Goal: Register for event/course

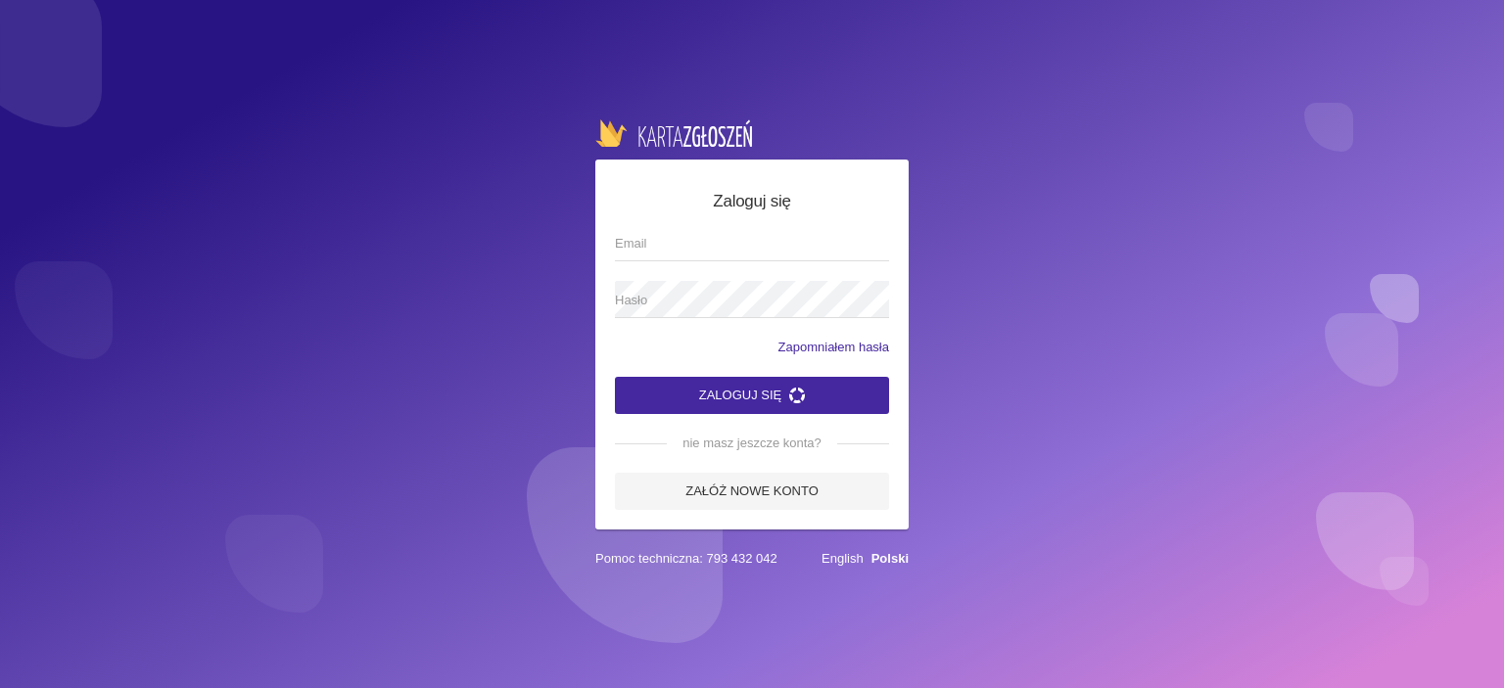
click at [706, 238] on input "Email" at bounding box center [752, 242] width 274 height 37
click at [701, 243] on input "Email" at bounding box center [752, 242] width 274 height 37
type input "[EMAIL_ADDRESS][DOMAIN_NAME]"
click at [615, 377] on button "Zaloguj się" at bounding box center [752, 395] width 274 height 37
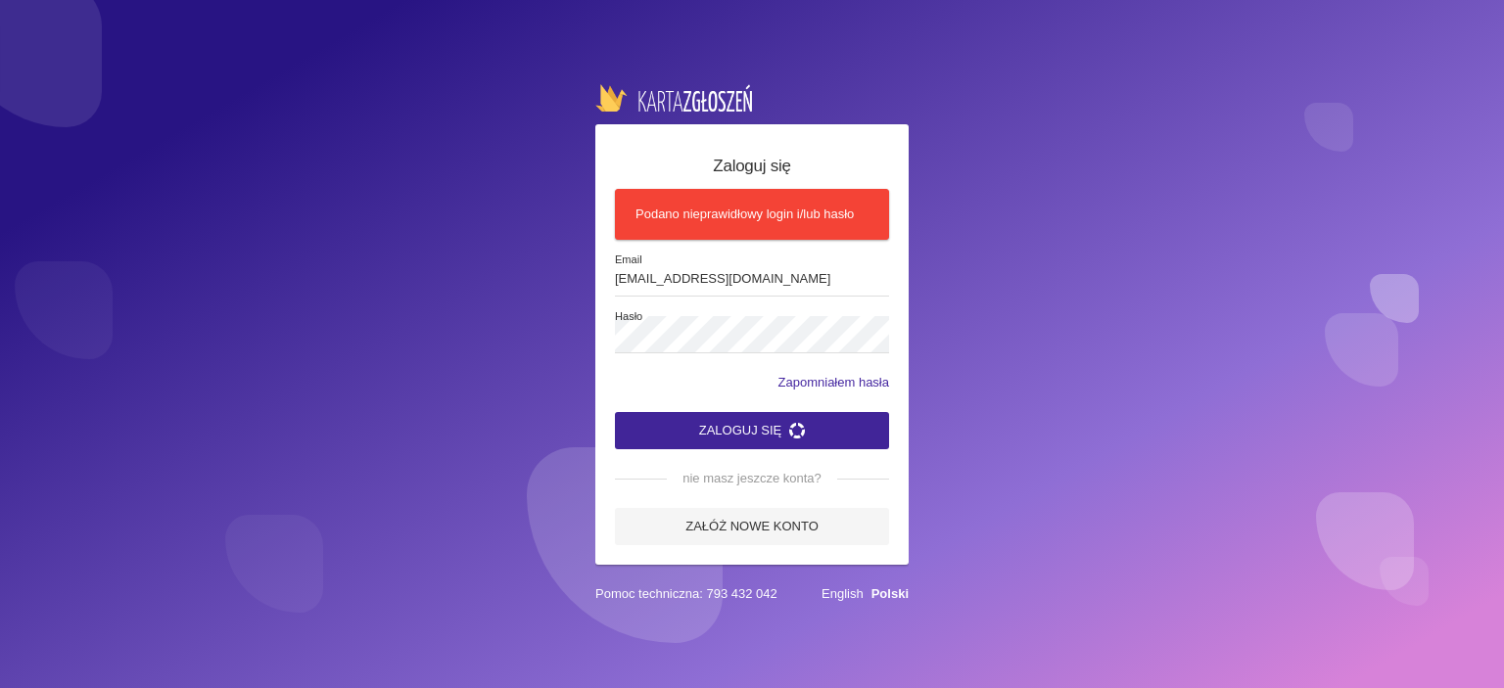
click at [706, 438] on button "Zaloguj się" at bounding box center [752, 430] width 274 height 37
click at [722, 419] on button "Zaloguj się" at bounding box center [752, 430] width 274 height 37
click at [735, 430] on button "Zaloguj się" at bounding box center [752, 430] width 274 height 37
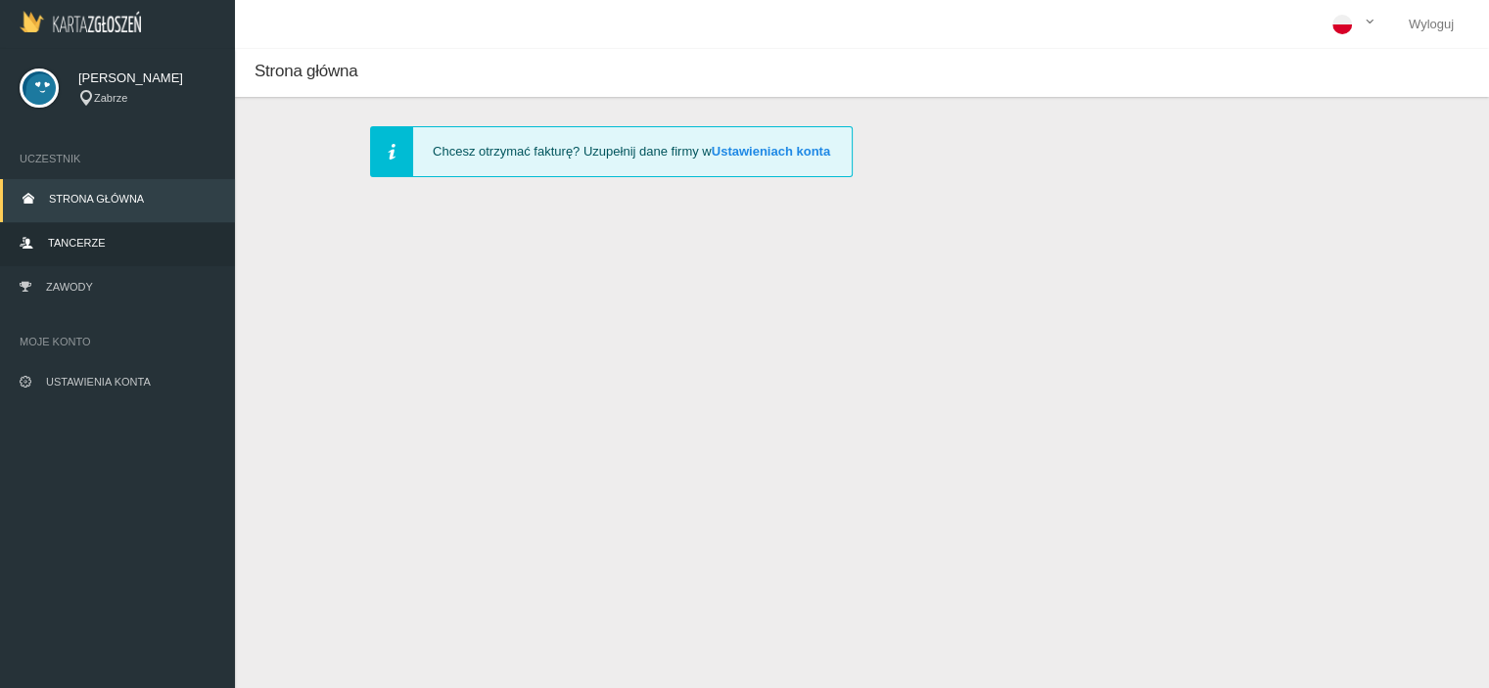
click at [83, 246] on span "Tancerze" at bounding box center [76, 243] width 57 height 12
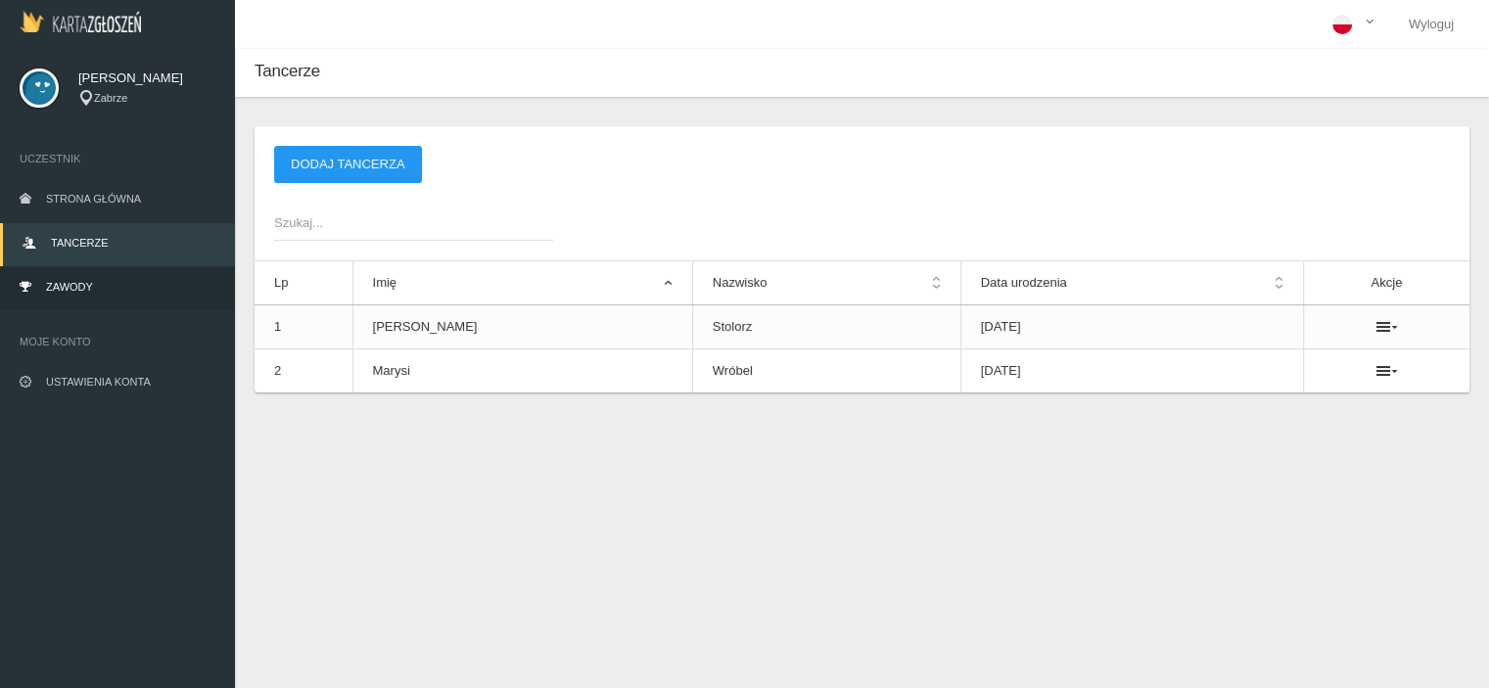
click at [79, 281] on span "Zawody" at bounding box center [69, 287] width 47 height 12
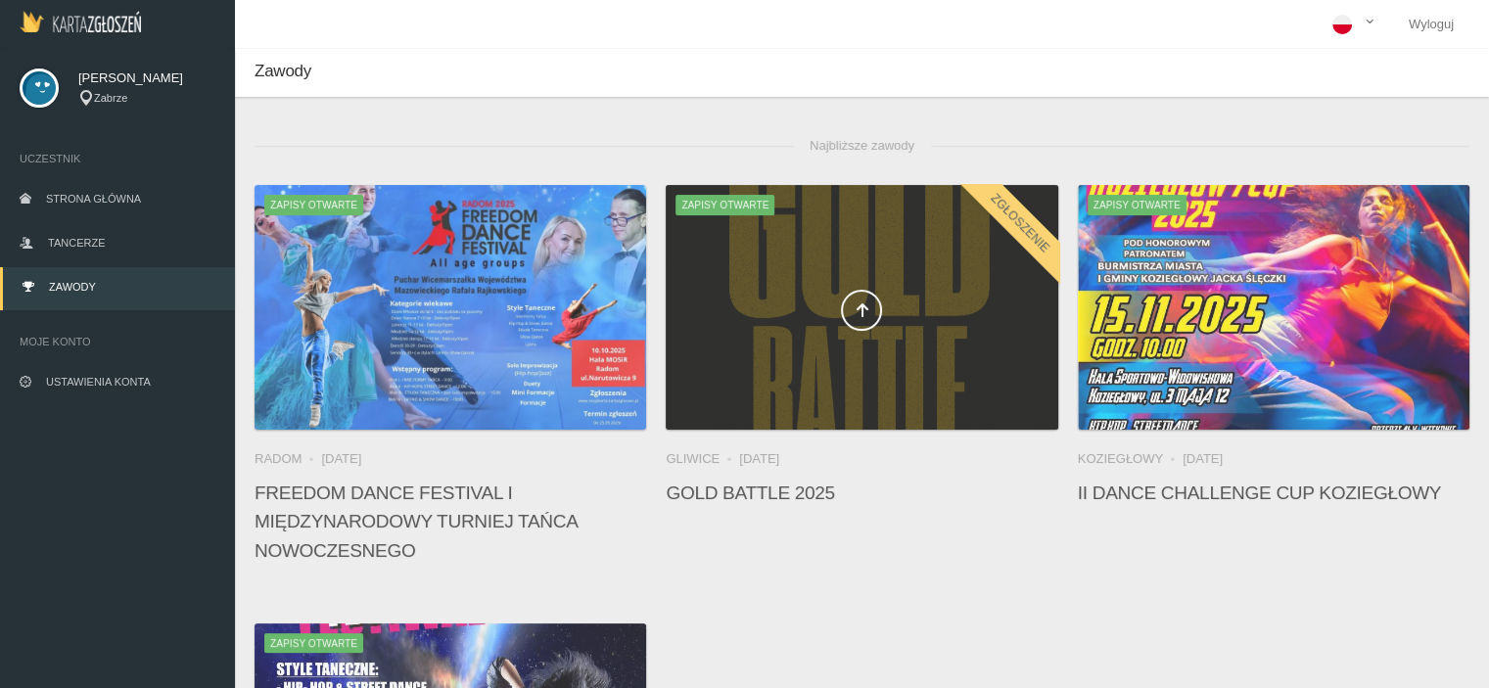
click at [907, 230] on div at bounding box center [862, 307] width 392 height 245
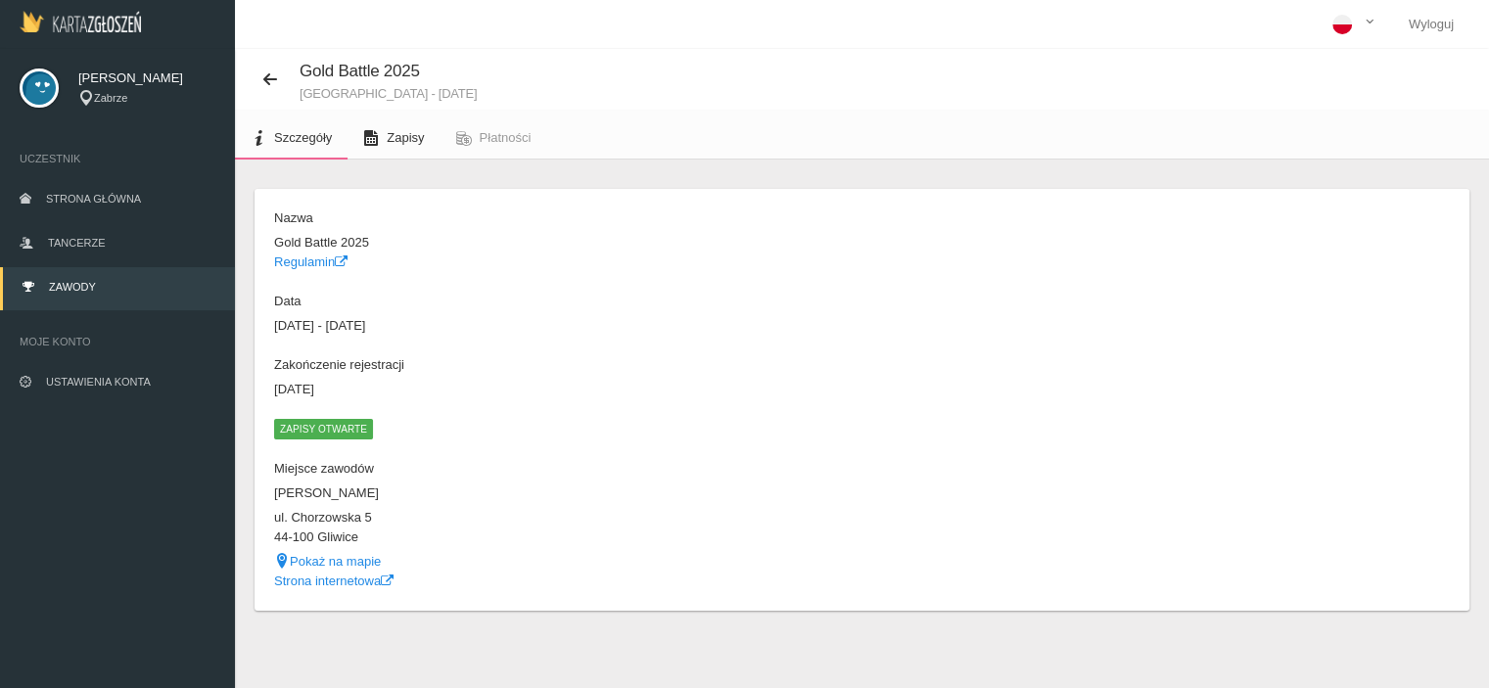
click at [403, 136] on span "Zapisy" at bounding box center [405, 137] width 37 height 15
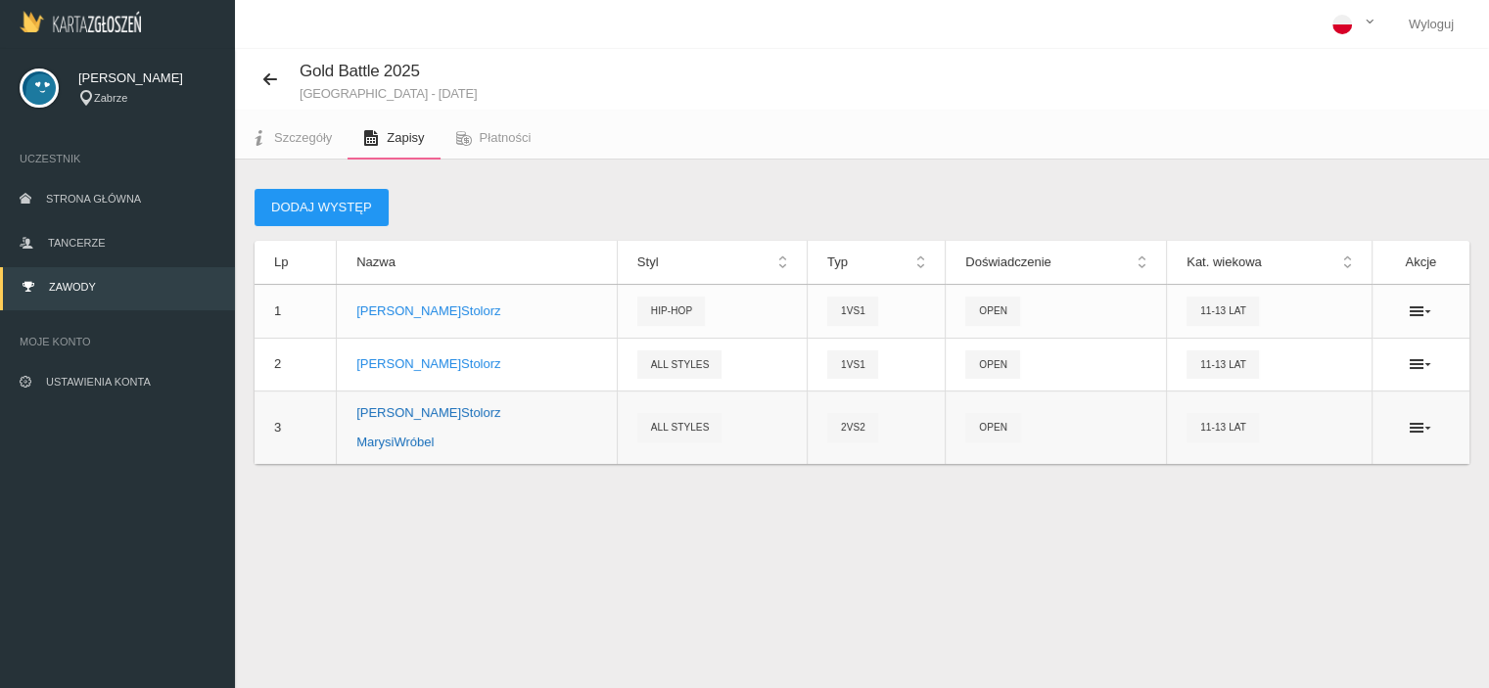
click at [422, 442] on p "[PERSON_NAME]" at bounding box center [476, 443] width 241 height 20
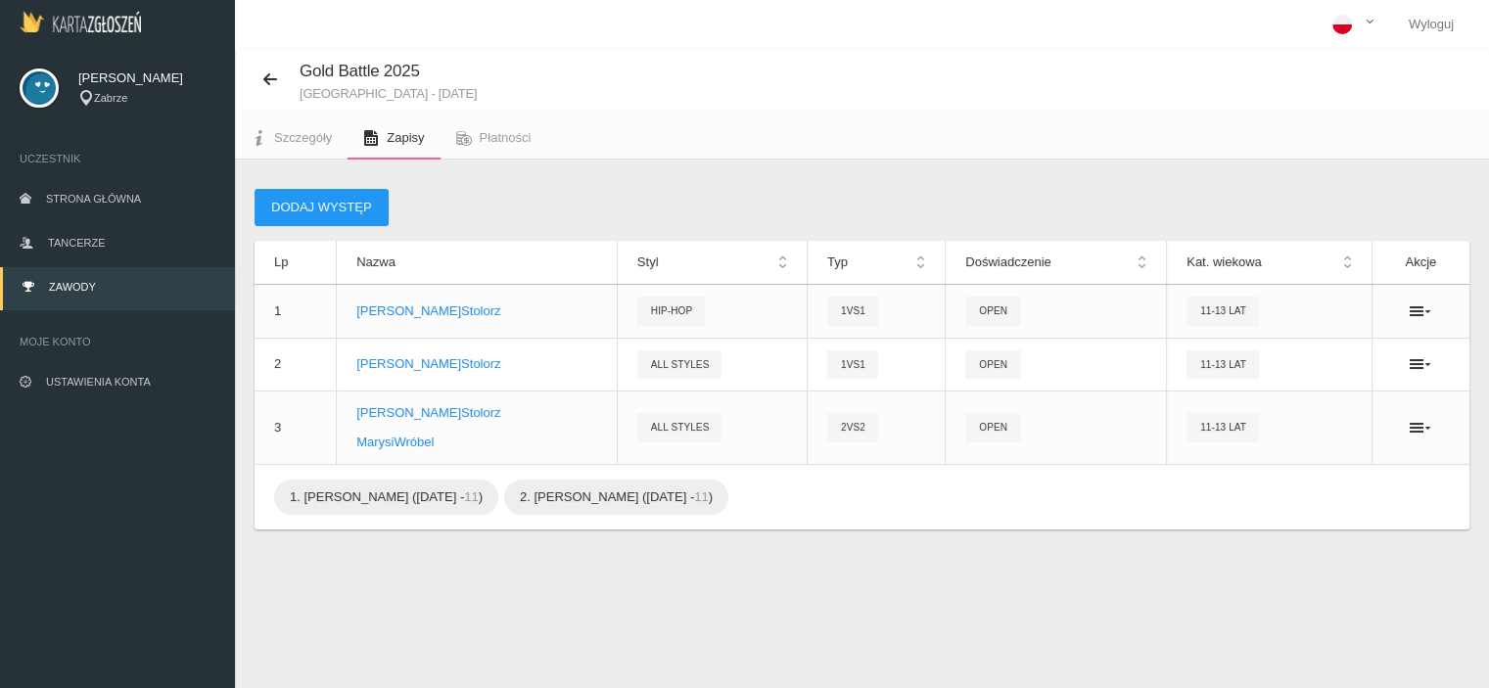
click at [494, 555] on div "Dodaj występ Lp Nazwa Styl Typ Doświadczenie Kat. wiekowa Akcje 1 [PERSON_NAME]…" at bounding box center [862, 384] width 1254 height 448
click at [508, 146] on link "Płatności" at bounding box center [494, 137] width 107 height 43
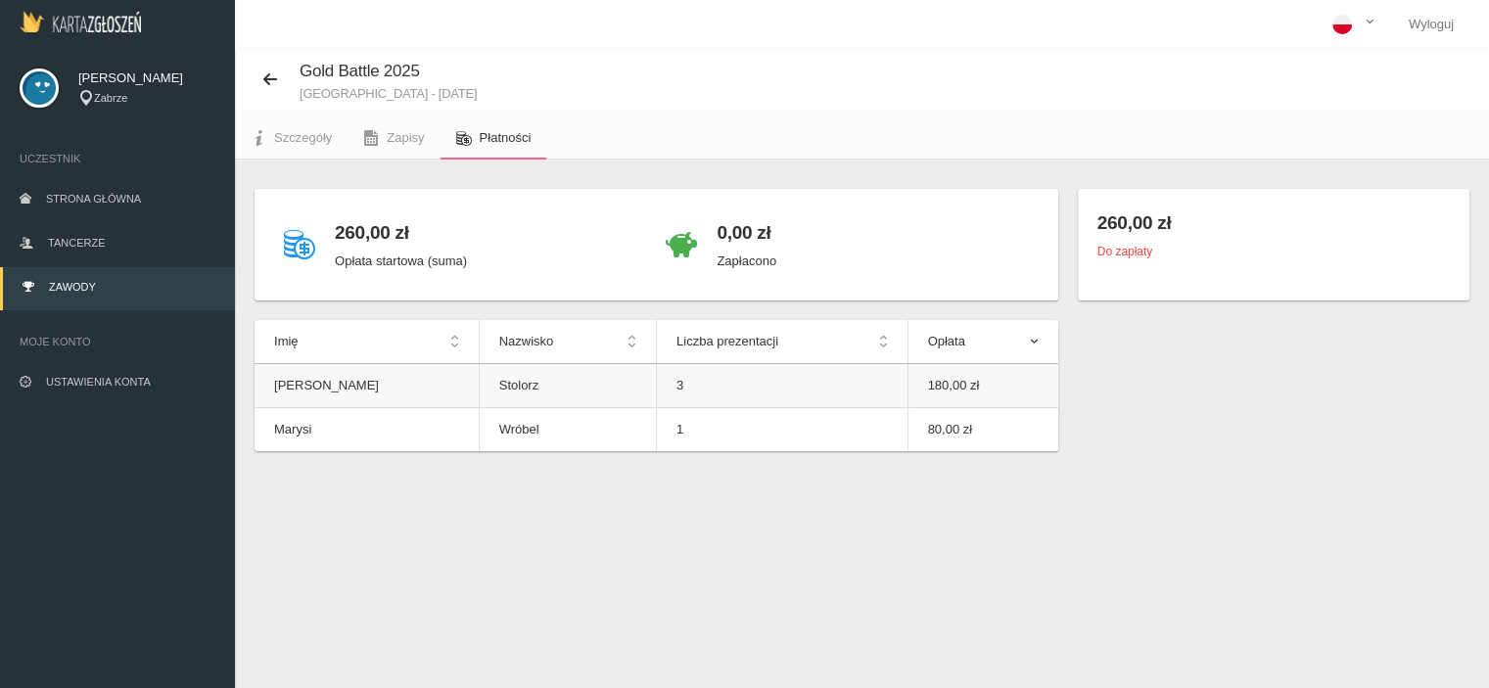
click at [956, 388] on td "180,00 zł" at bounding box center [982, 386] width 151 height 44
click at [1036, 341] on th "Opłata" at bounding box center [982, 342] width 151 height 44
click at [292, 144] on link "Szczegóły" at bounding box center [291, 137] width 113 height 43
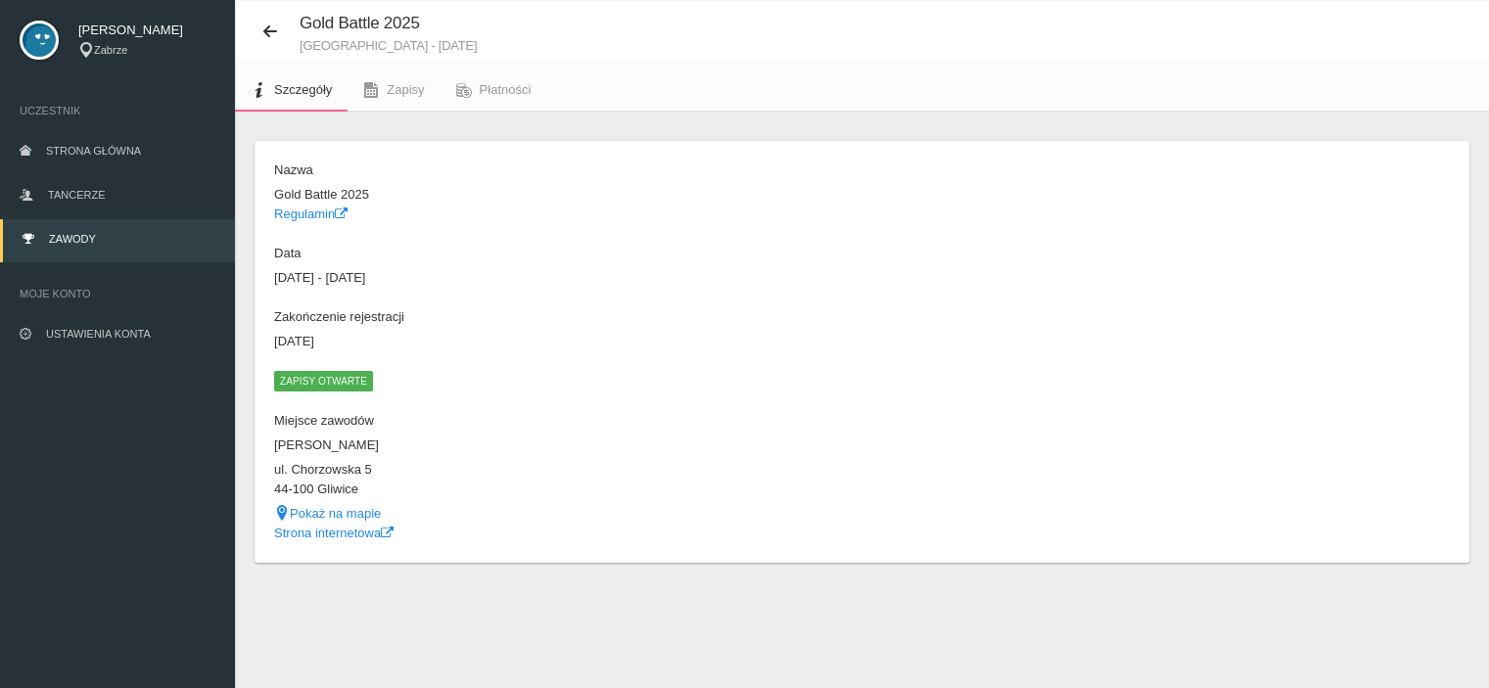
scroll to position [49, 0]
click at [332, 214] on link "Regulamin" at bounding box center [310, 213] width 73 height 15
click at [404, 84] on span "Zapisy" at bounding box center [405, 88] width 37 height 15
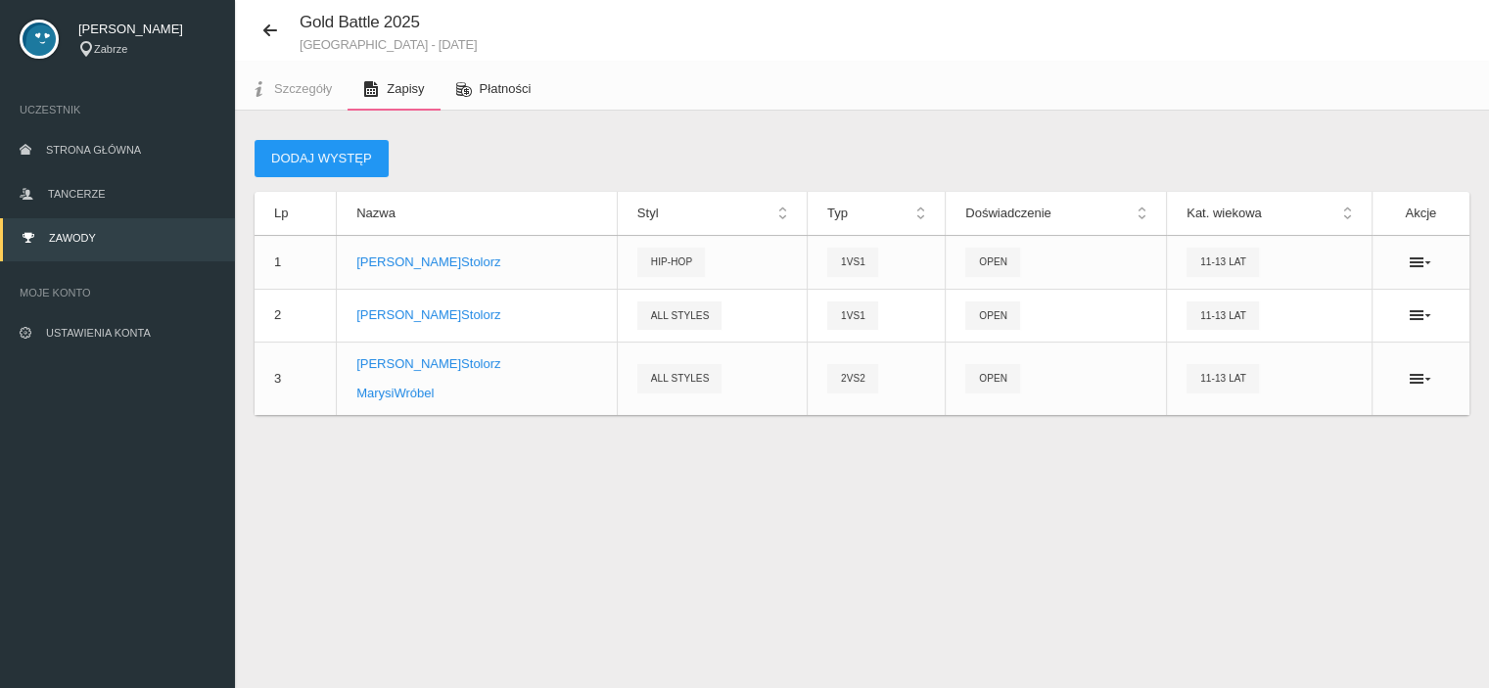
click at [511, 84] on span "Płatności" at bounding box center [506, 88] width 52 height 15
